Goal: Complete application form

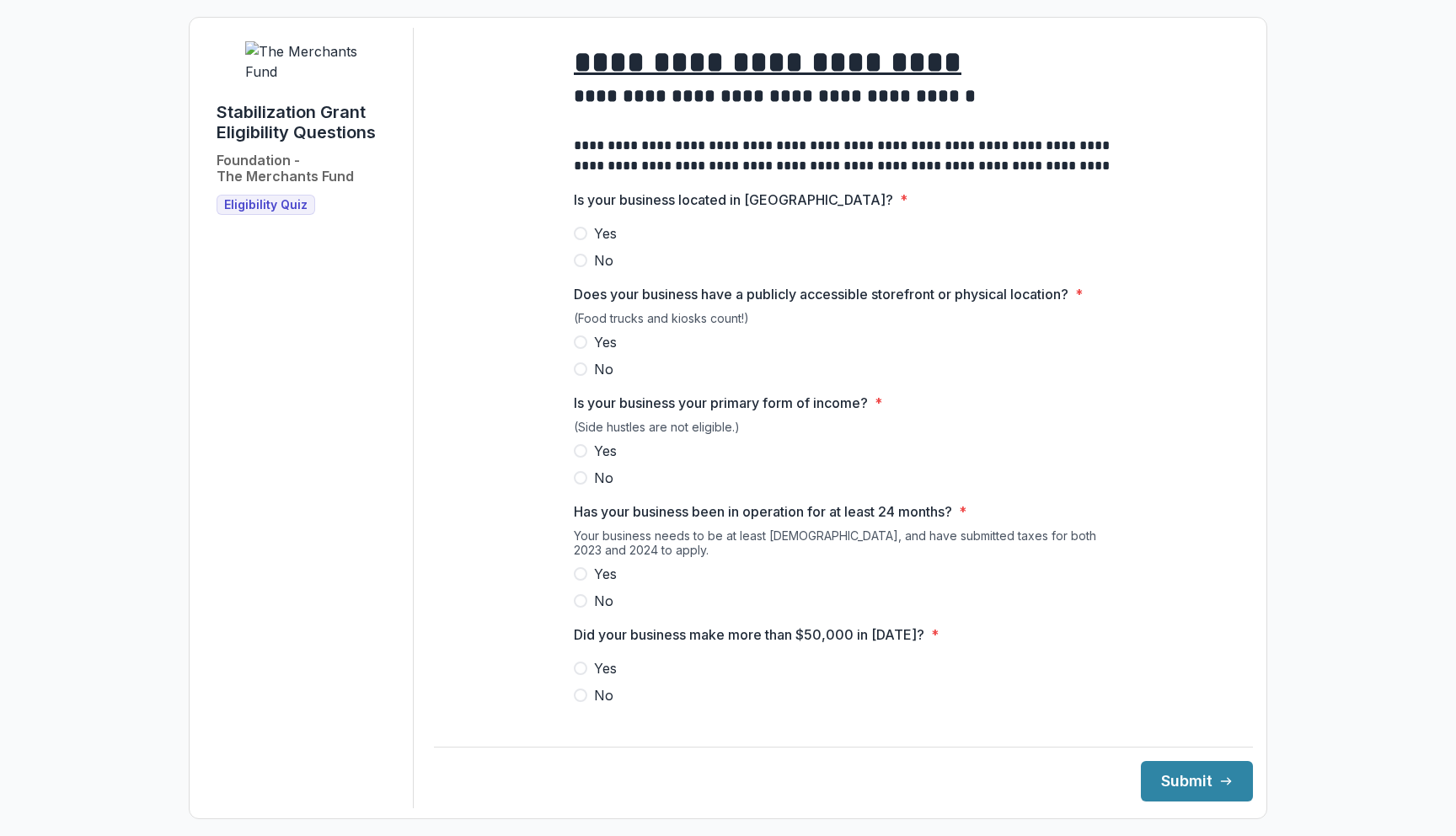
scroll to position [660, 0]
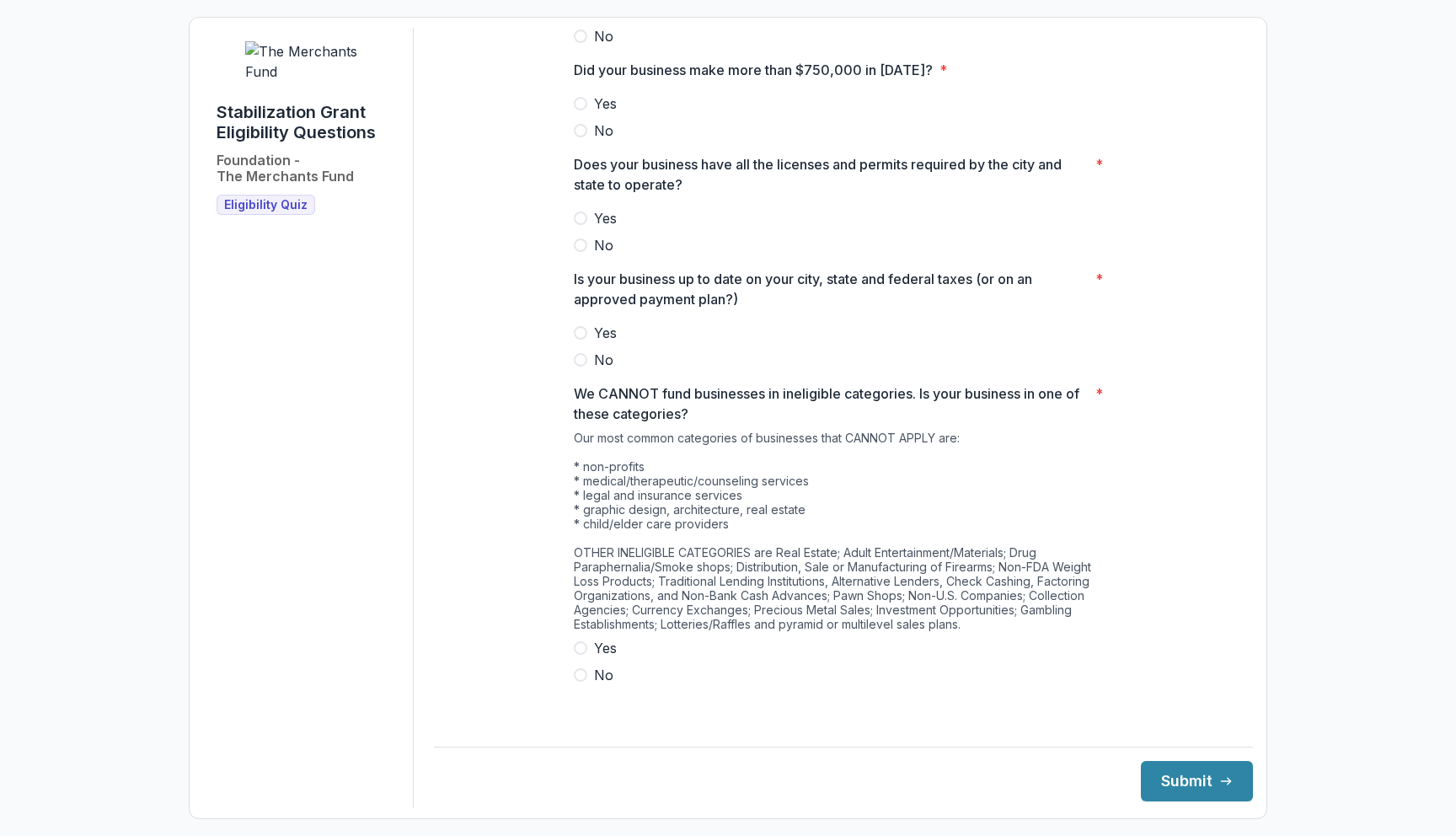
click at [603, 685] on span "No" at bounding box center [603, 675] width 19 height 20
click at [619, 343] on label "Yes" at bounding box center [843, 333] width 539 height 20
click at [620, 228] on label "Yes" at bounding box center [843, 218] width 539 height 20
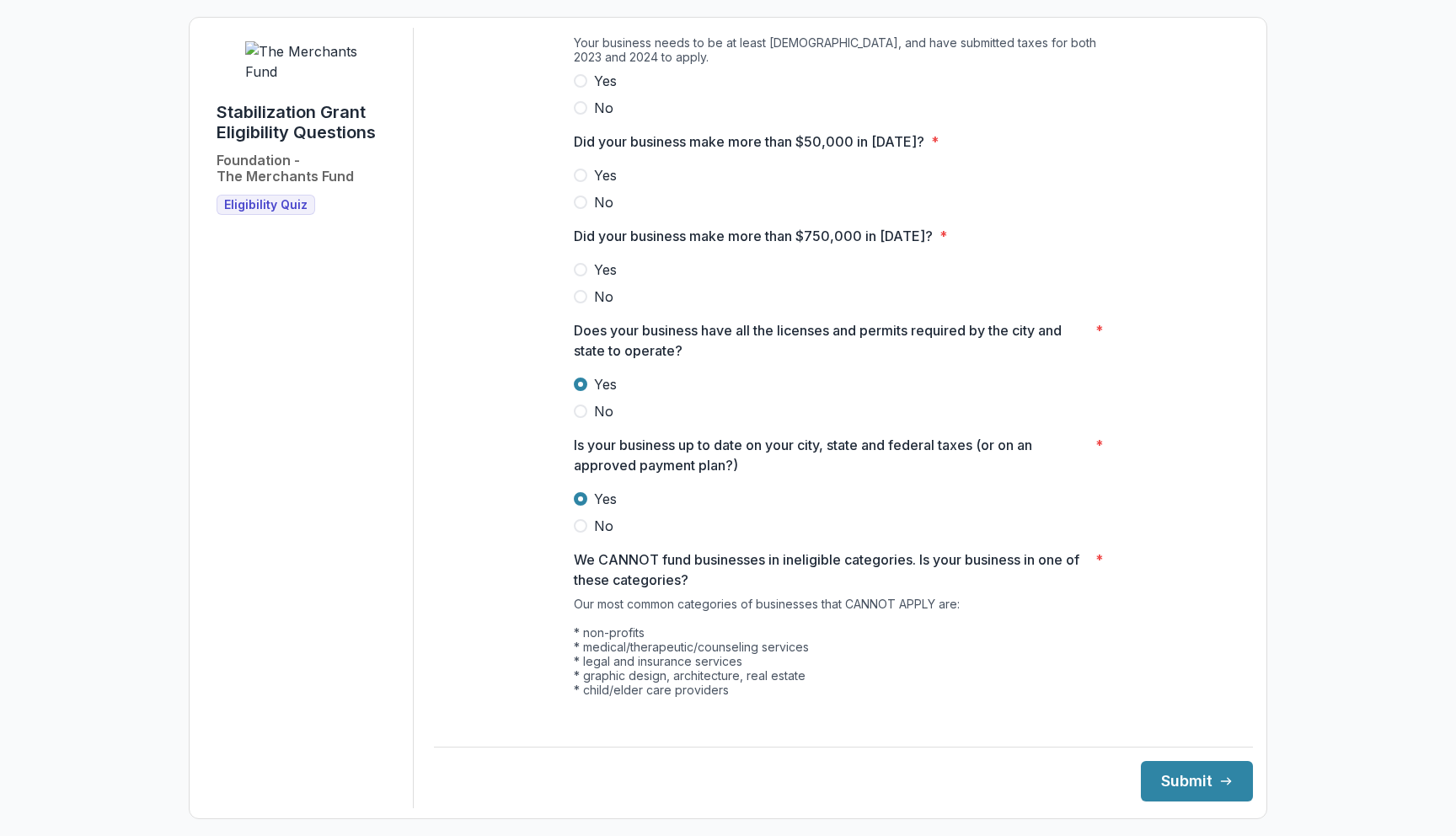
scroll to position [478, 0]
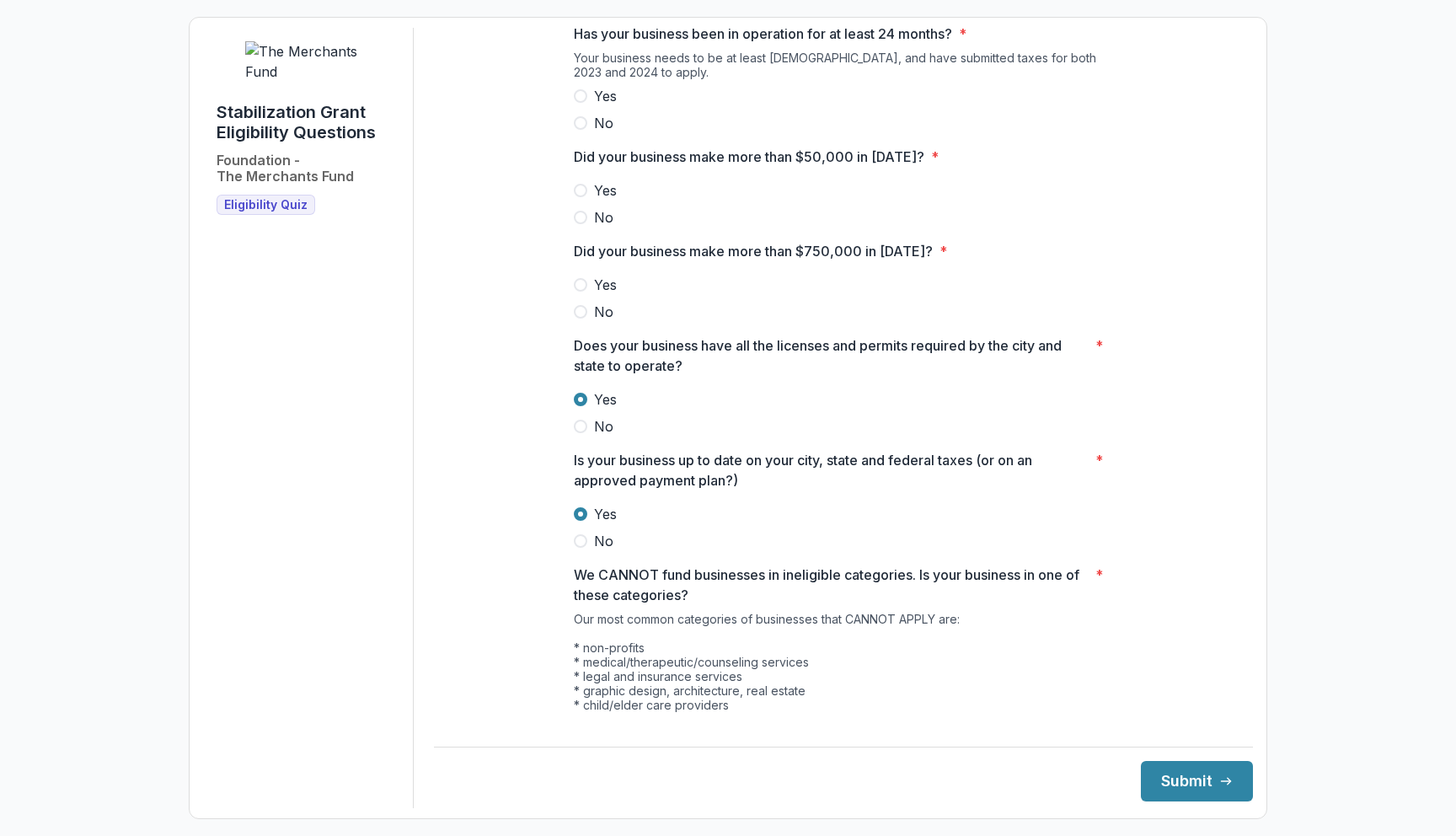
click at [599, 295] on span "Yes" at bounding box center [605, 284] width 23 height 20
click at [599, 322] on span "No" at bounding box center [603, 311] width 19 height 20
click at [580, 197] on span at bounding box center [581, 191] width 13 height 13
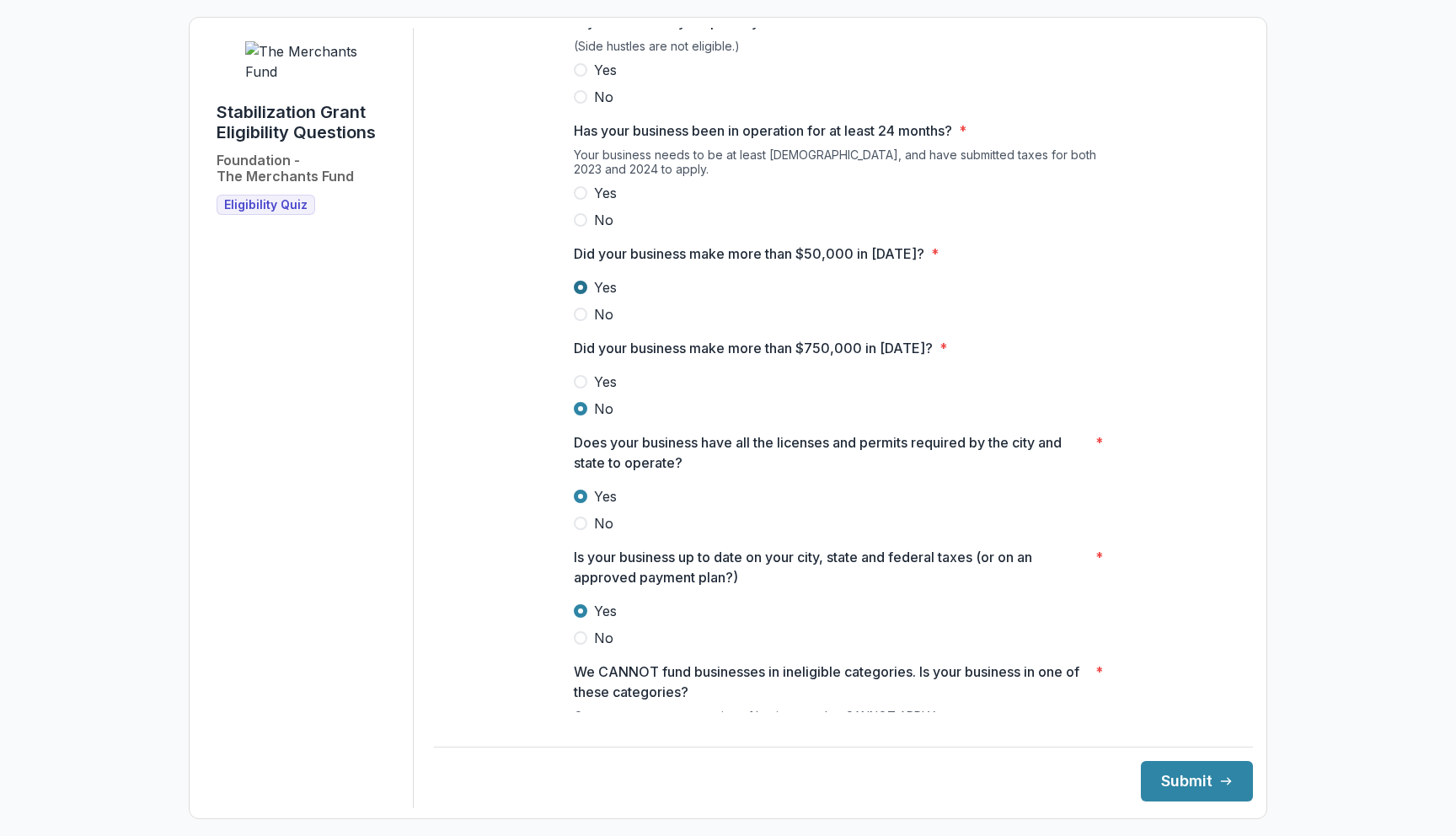
scroll to position [356, 0]
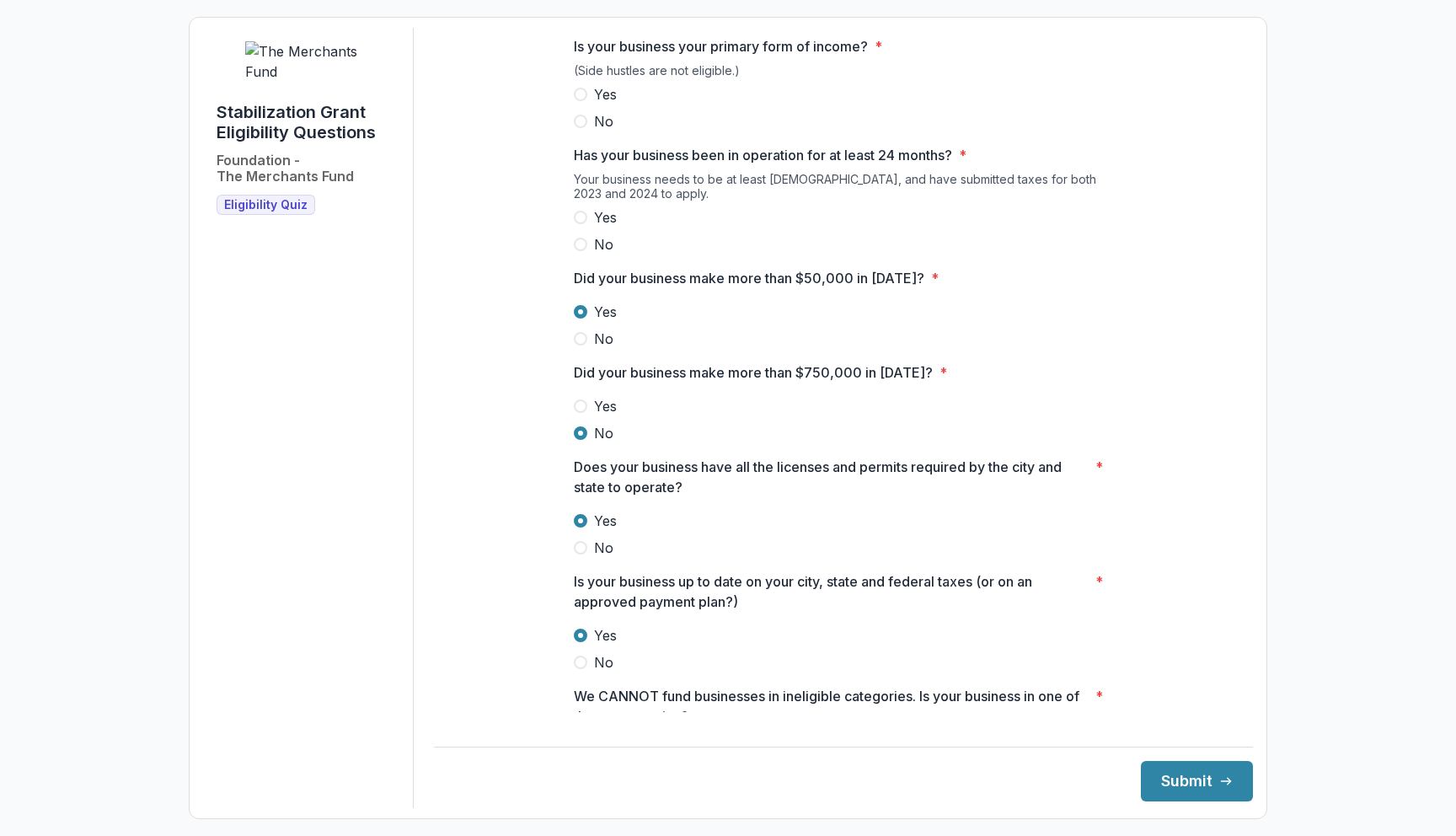
click at [594, 227] on span "Yes" at bounding box center [605, 217] width 23 height 20
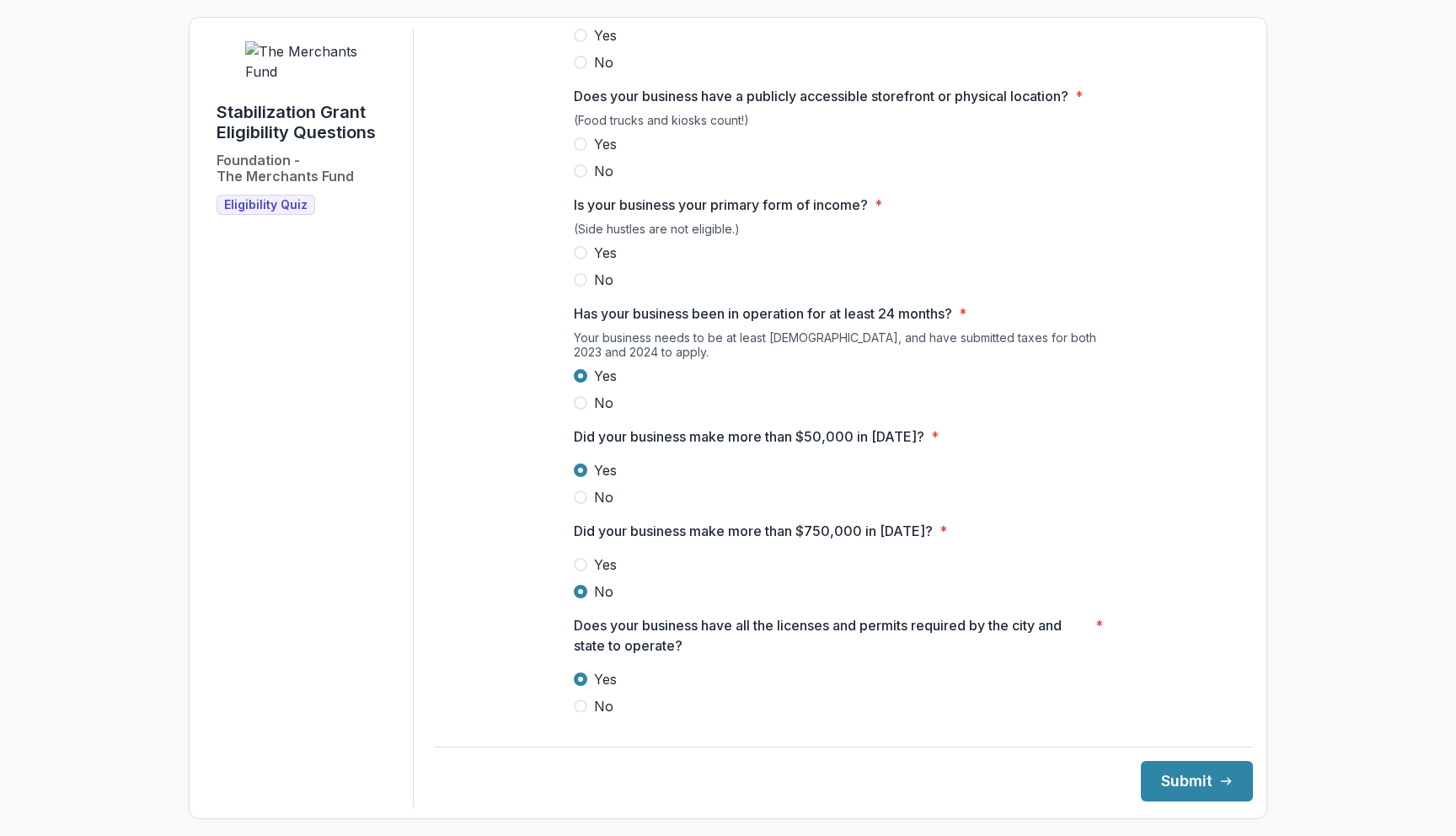
scroll to position [133, 0]
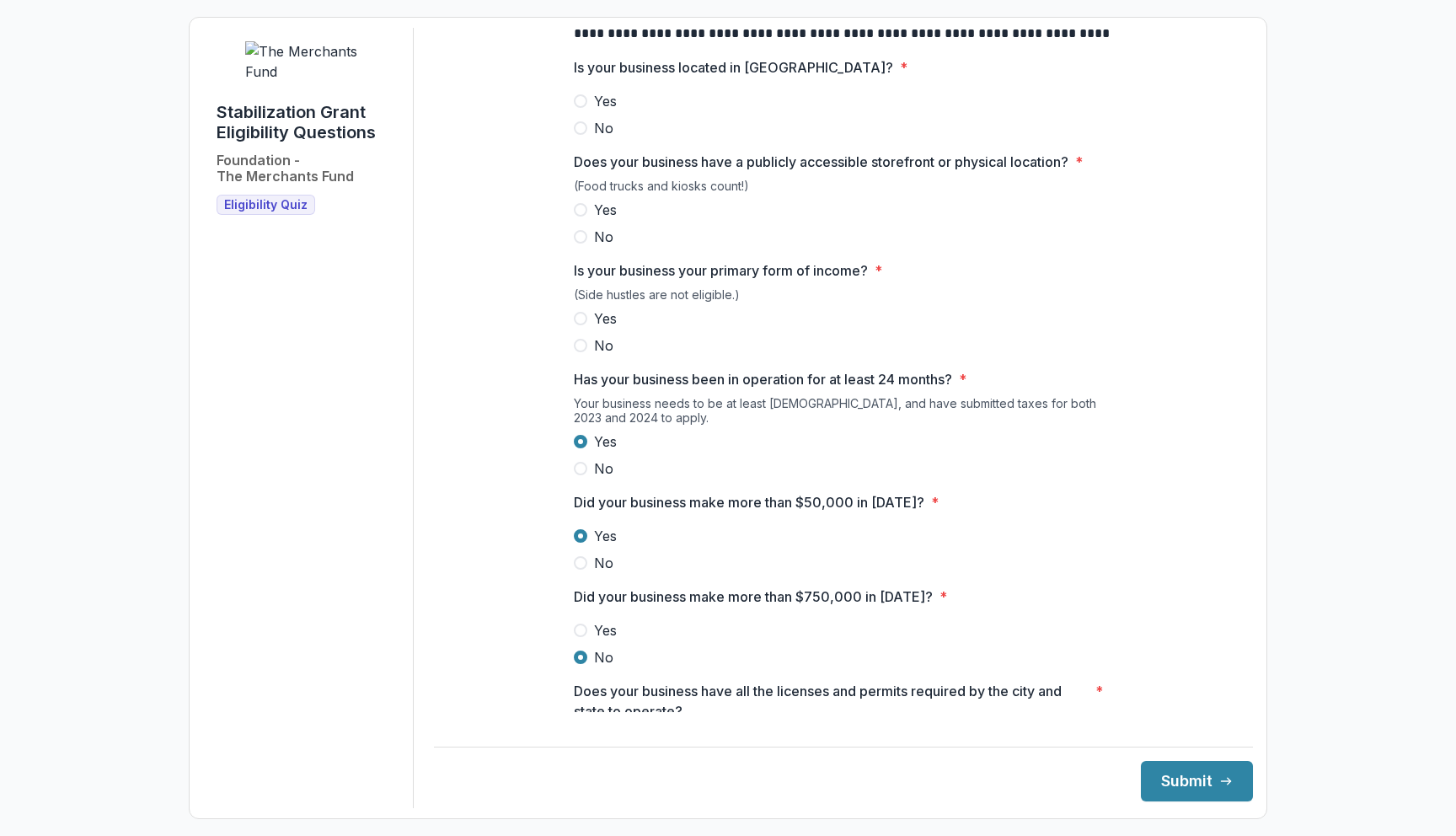
click at [602, 329] on span "Yes" at bounding box center [605, 318] width 23 height 20
click at [605, 220] on span "Yes" at bounding box center [605, 209] width 23 height 20
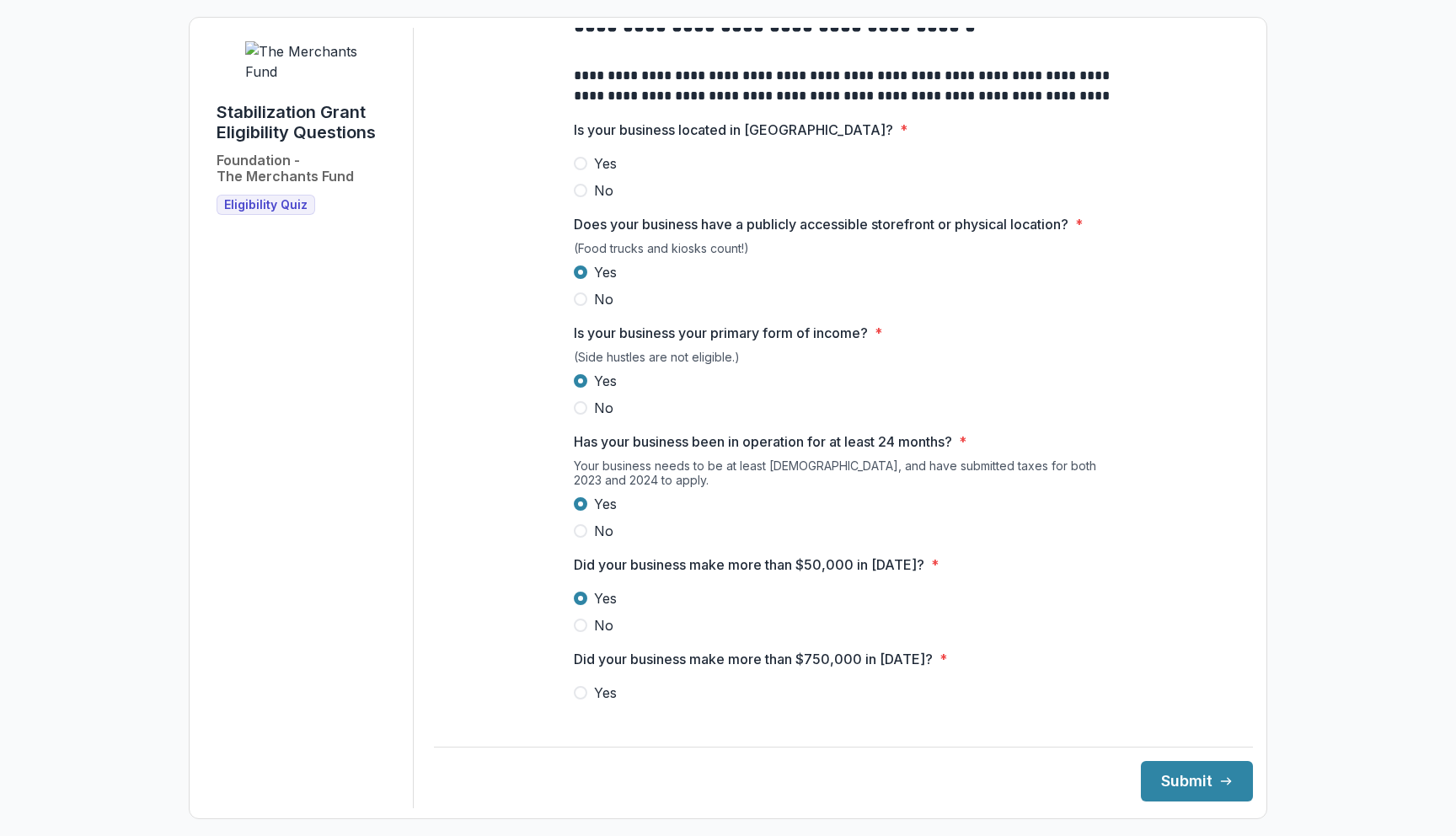
scroll to position [0, 0]
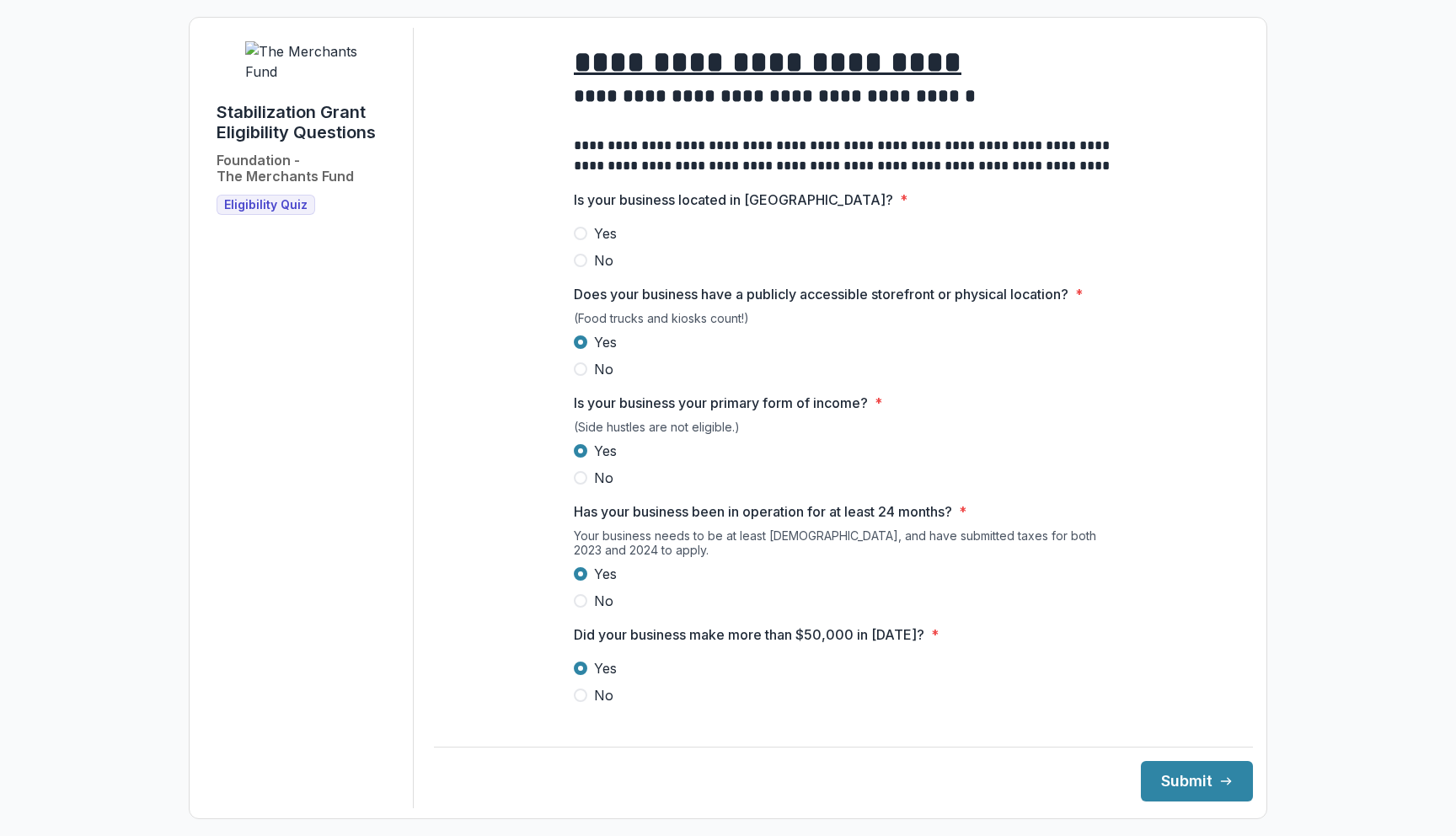
click at [595, 244] on span "Yes" at bounding box center [605, 233] width 23 height 20
click at [1187, 782] on button "Submit" at bounding box center [1196, 781] width 112 height 41
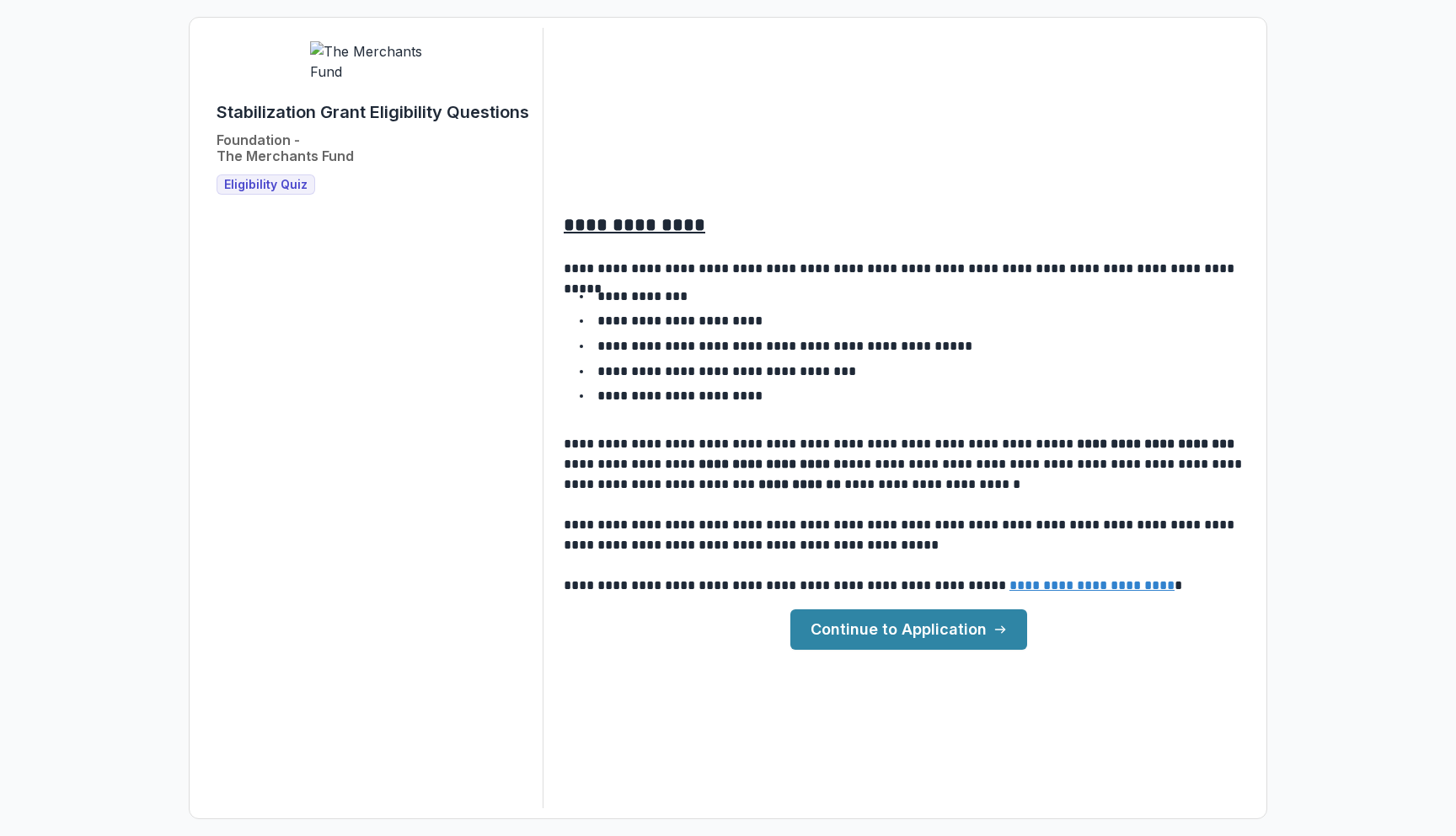
click at [944, 621] on link "Continue to Application" at bounding box center [908, 629] width 237 height 41
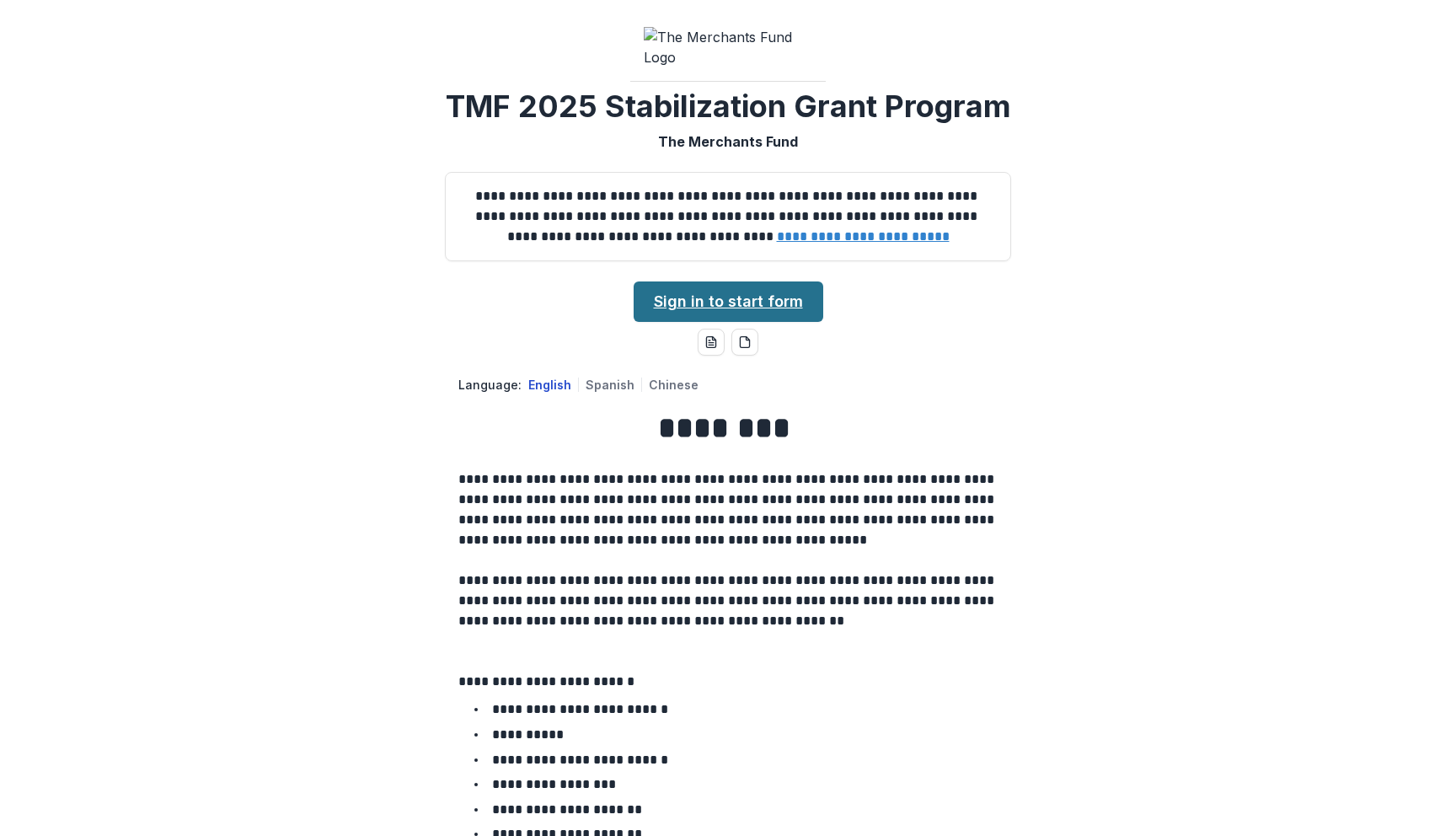
click at [770, 322] on link "Sign in to start form" at bounding box center [728, 301] width 189 height 41
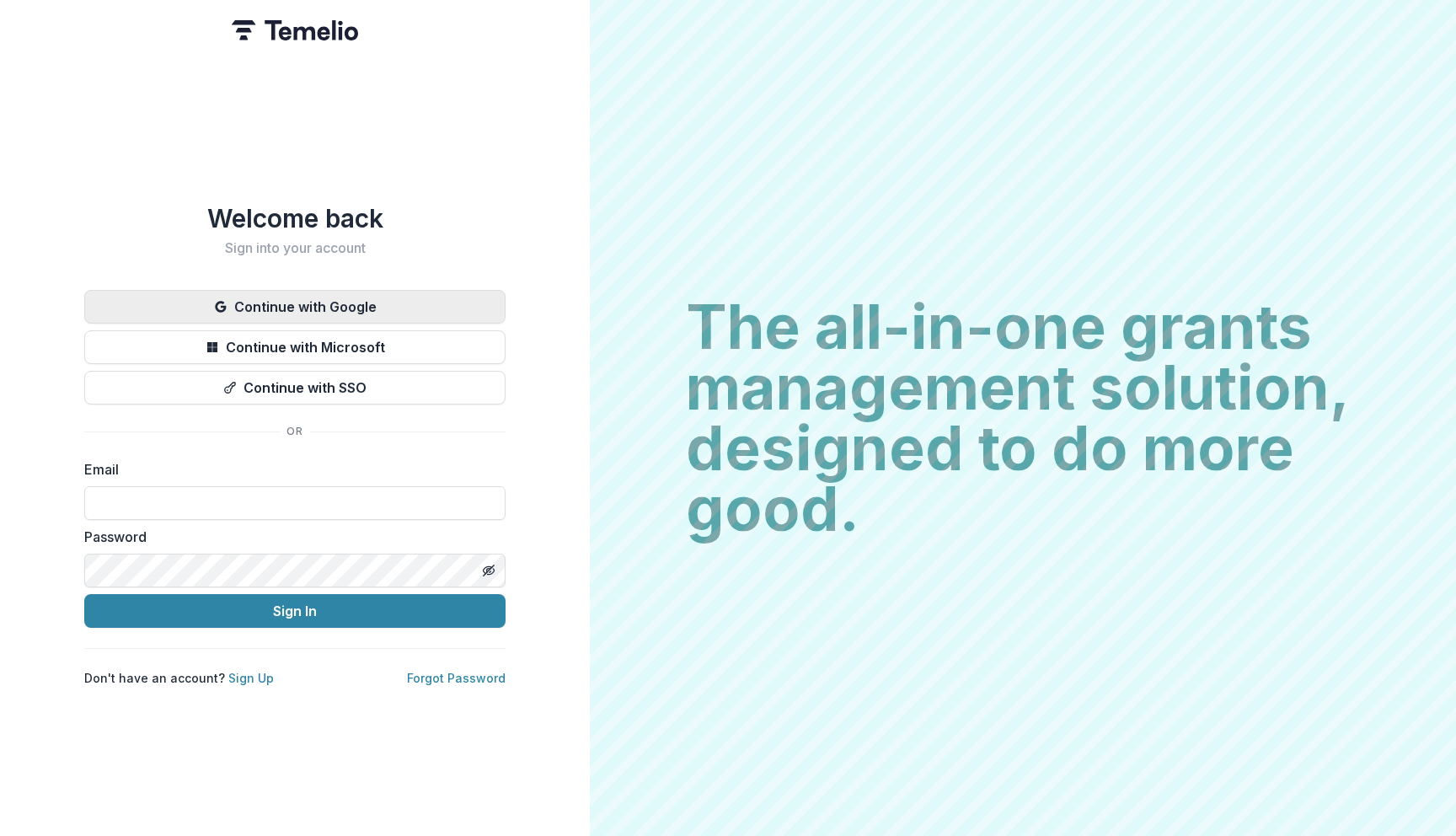
click at [356, 306] on button "Continue with Google" at bounding box center [295, 307] width 422 height 34
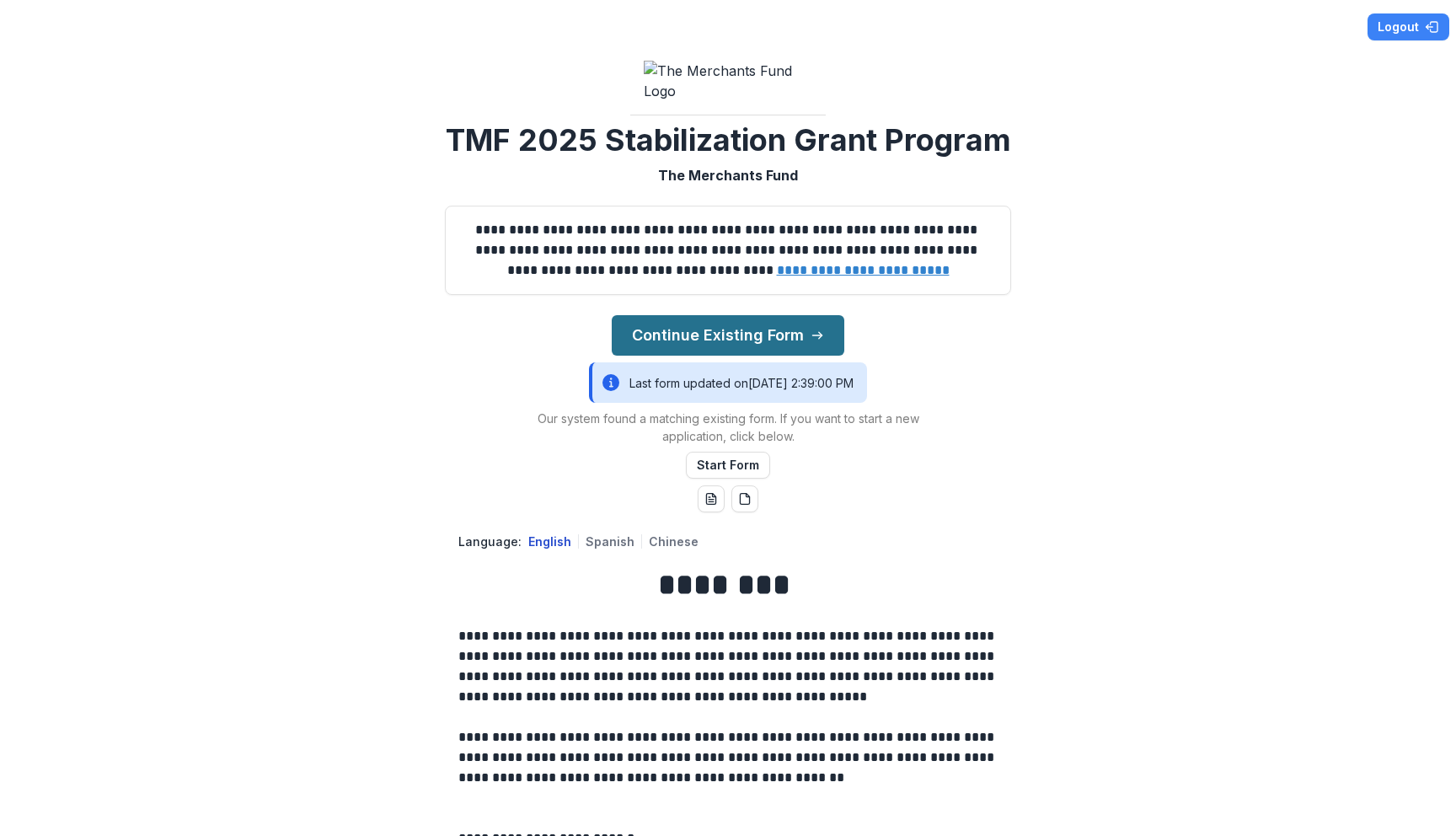
click at [789, 355] on button "Continue Existing Form" at bounding box center [728, 336] width 233 height 41
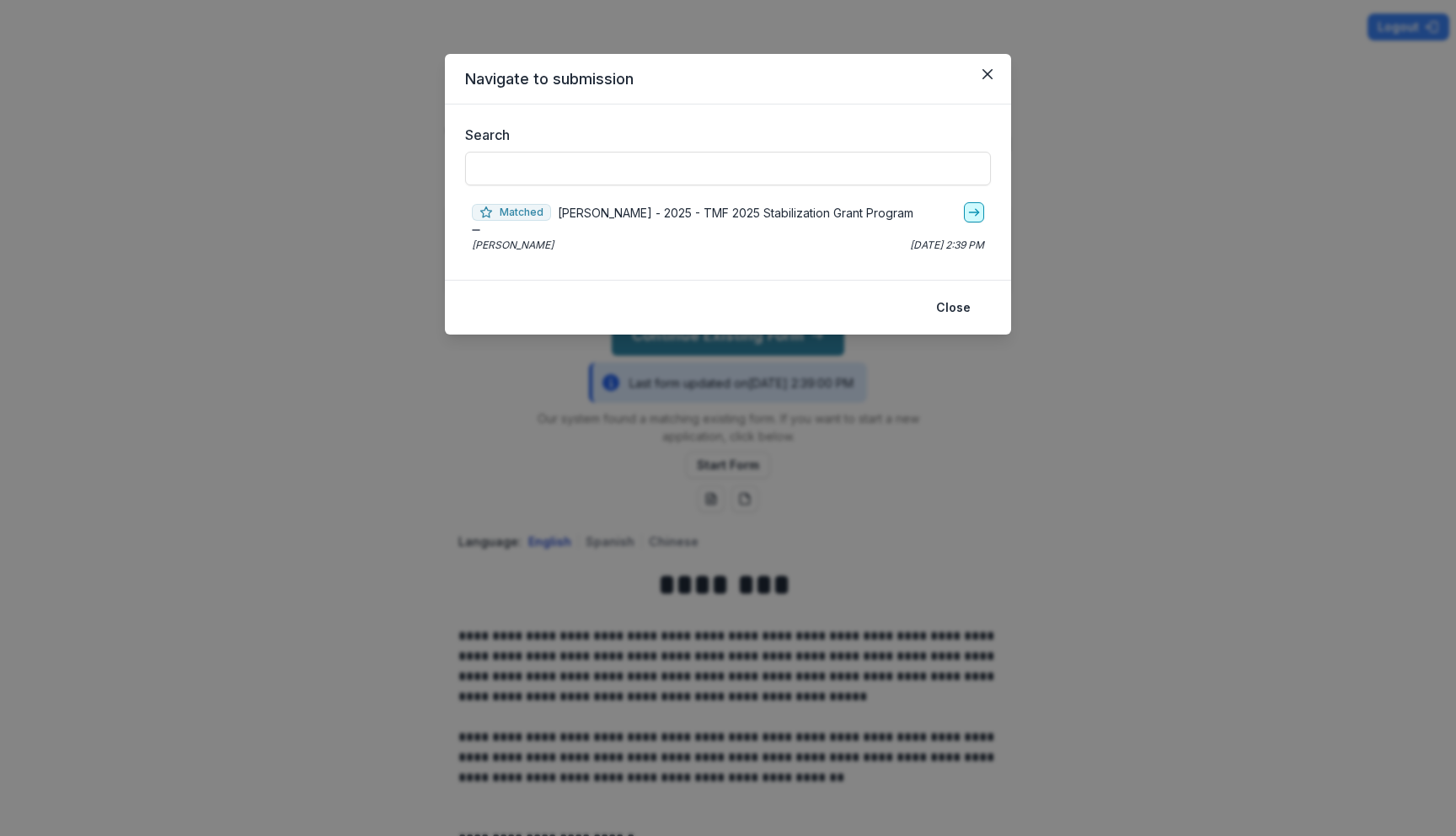
click at [970, 211] on icon "go-to" at bounding box center [974, 212] width 13 height 13
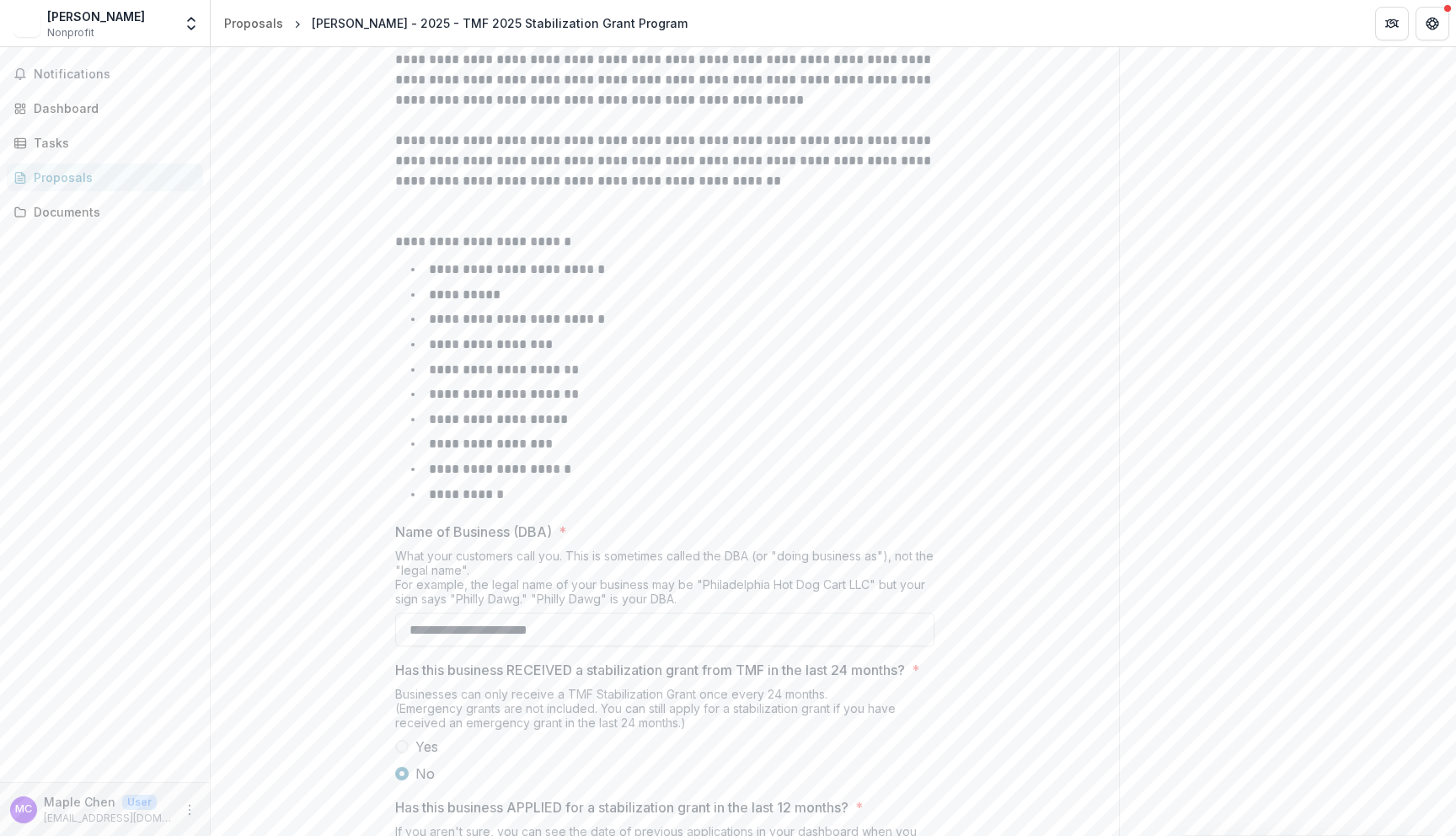
scroll to position [645, 0]
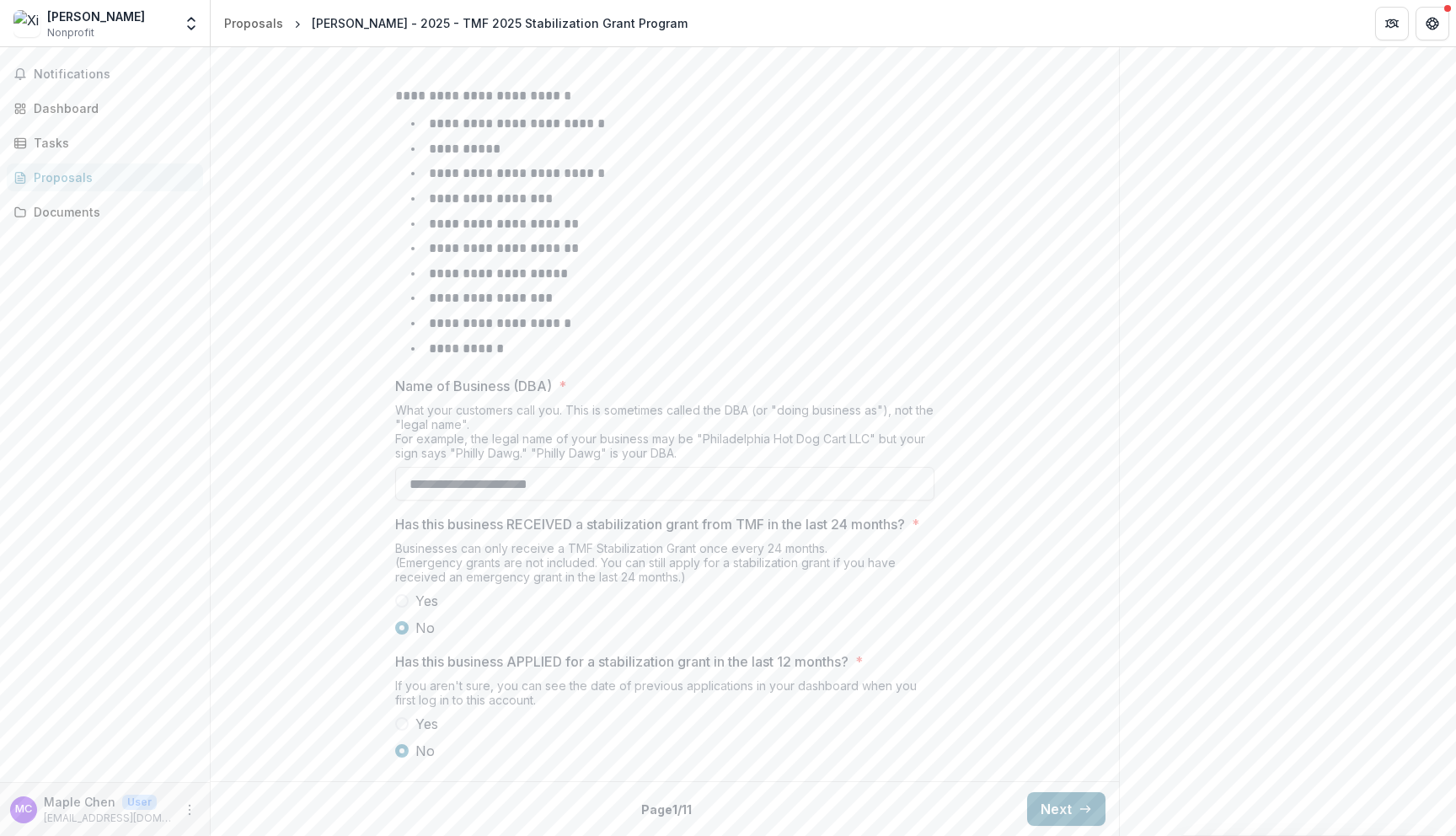
click at [1052, 811] on button "Next" at bounding box center [1066, 809] width 79 height 34
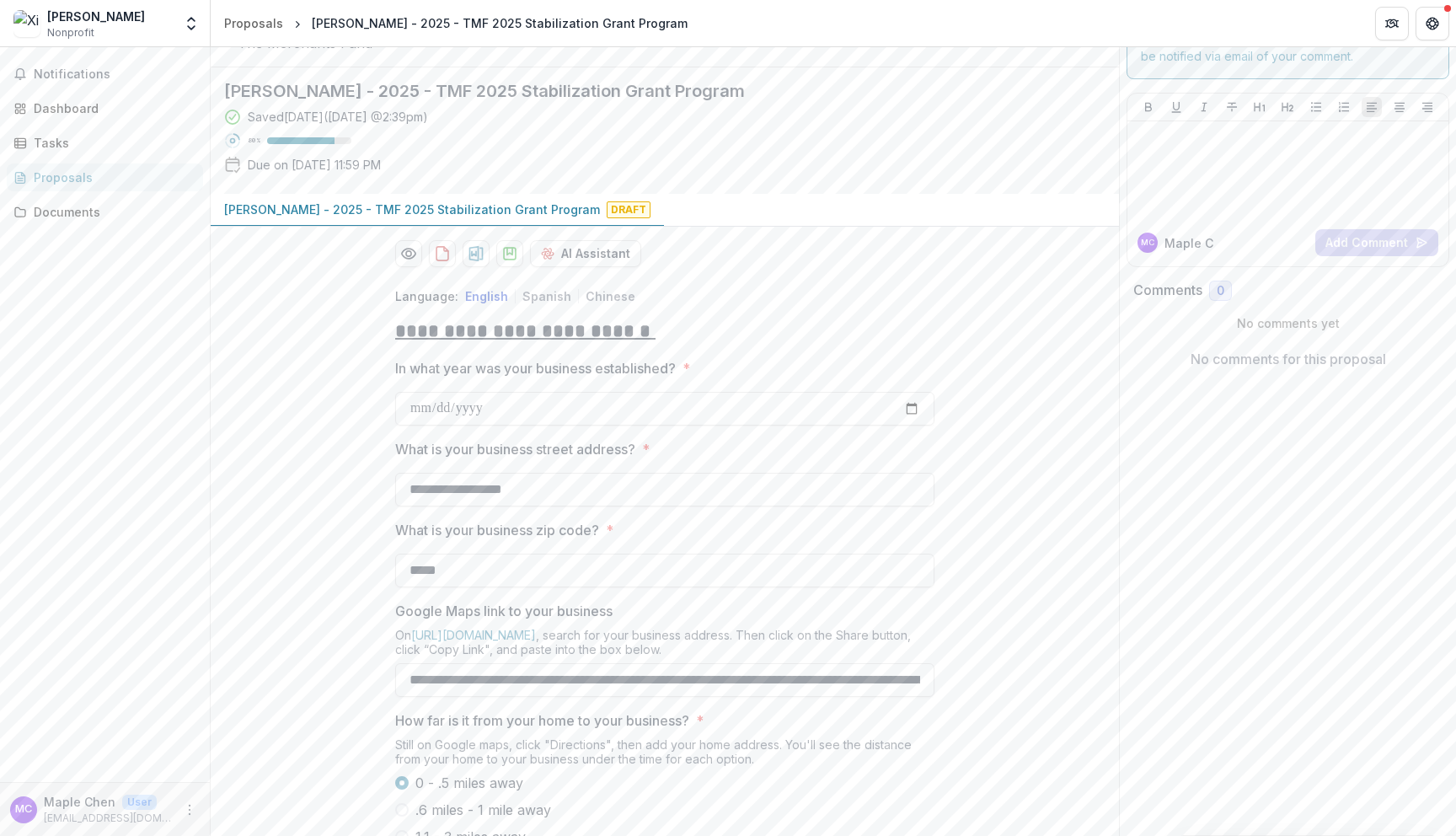
scroll to position [0, 0]
